Goal: Communication & Community: Participate in discussion

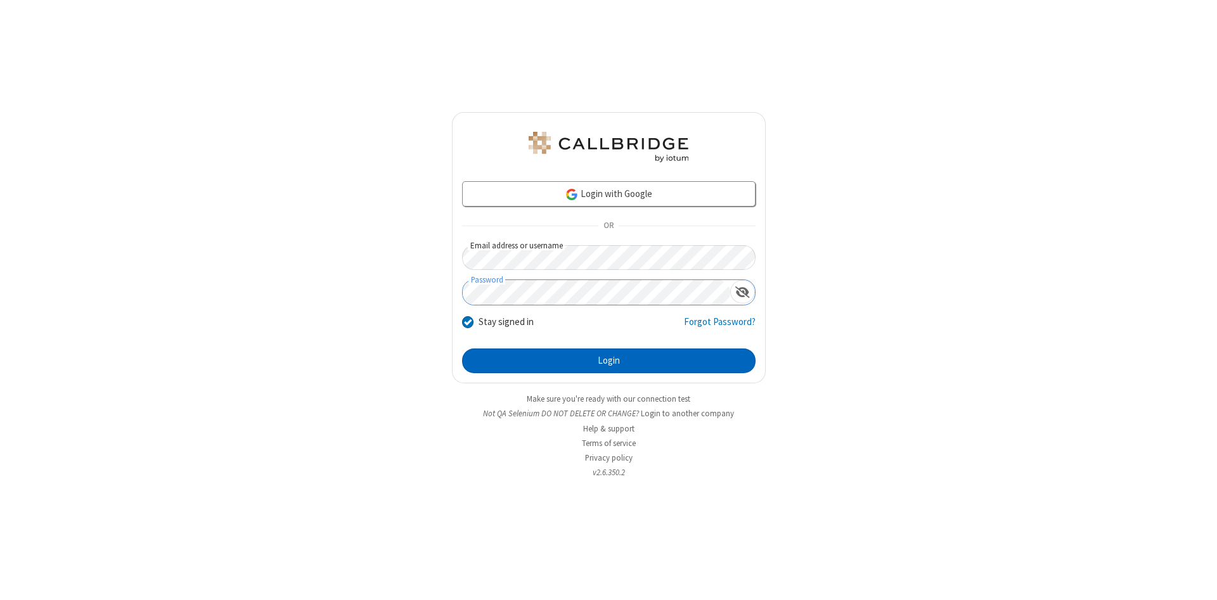
click at [609, 361] on button "Login" at bounding box center [609, 361] width 294 height 25
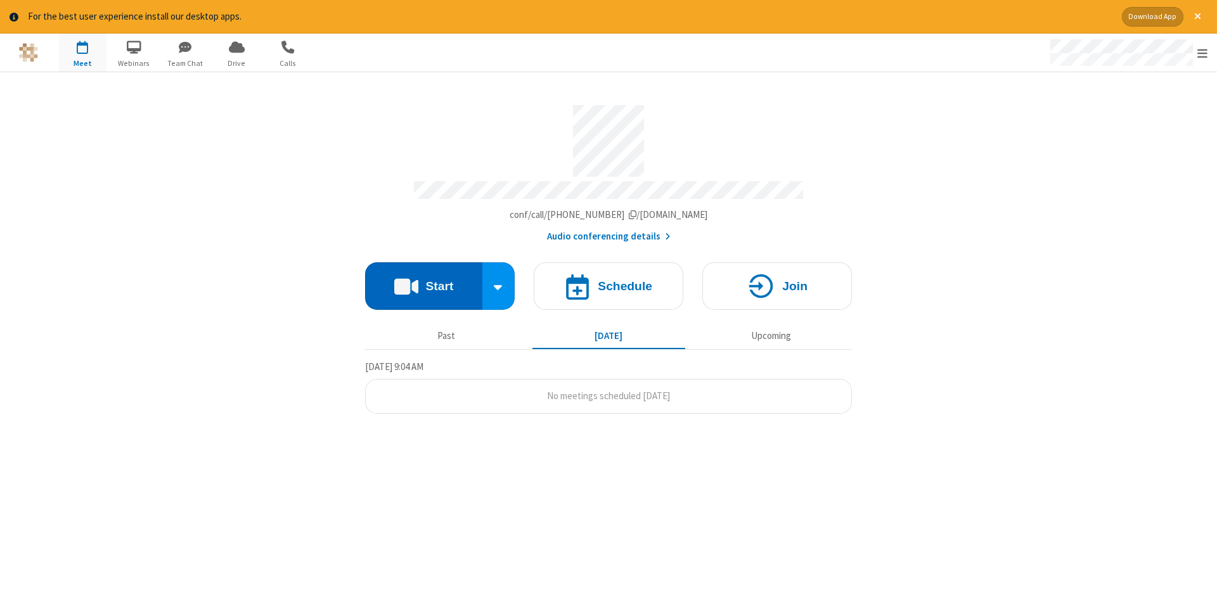
click at [423, 281] on button "Start" at bounding box center [423, 286] width 117 height 48
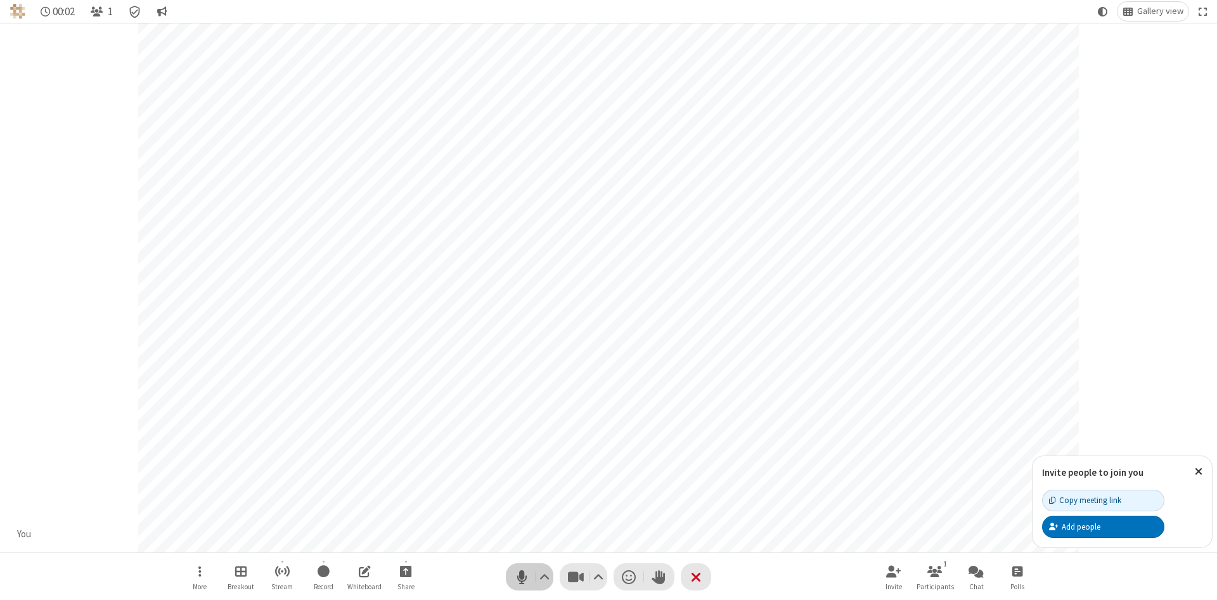
click at [522, 577] on span "Mute (Alt+A)" at bounding box center [521, 577] width 19 height 18
click at [522, 577] on span "Unmute (Alt+A)" at bounding box center [521, 577] width 19 height 18
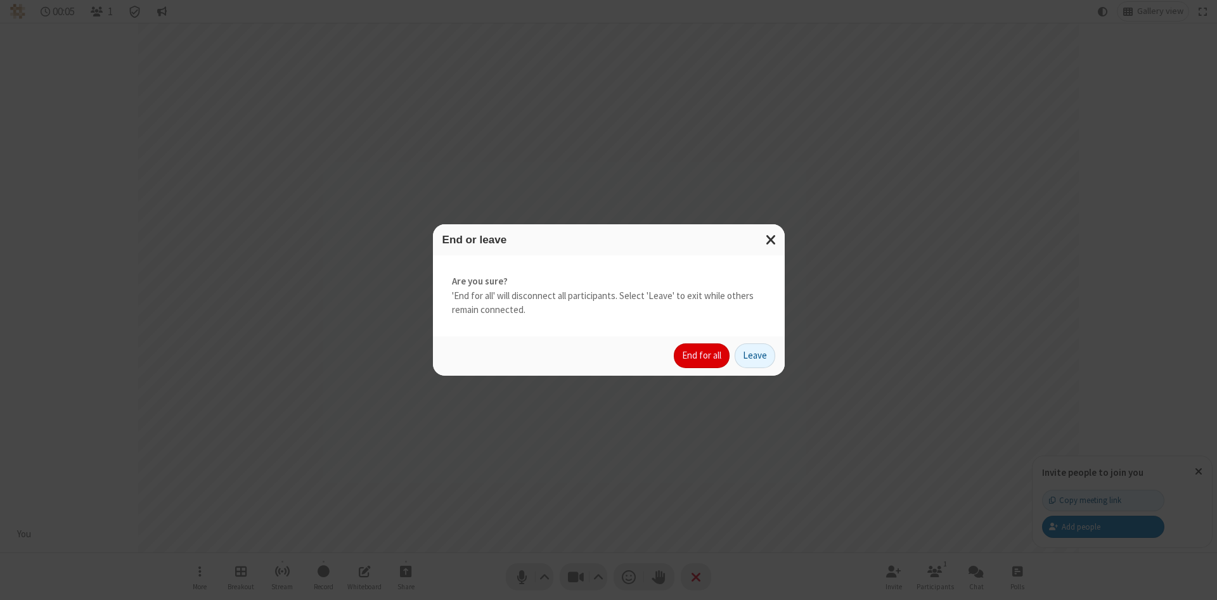
click at [702, 356] on button "End for all" at bounding box center [702, 356] width 56 height 25
